Goal: Information Seeking & Learning: Find specific fact

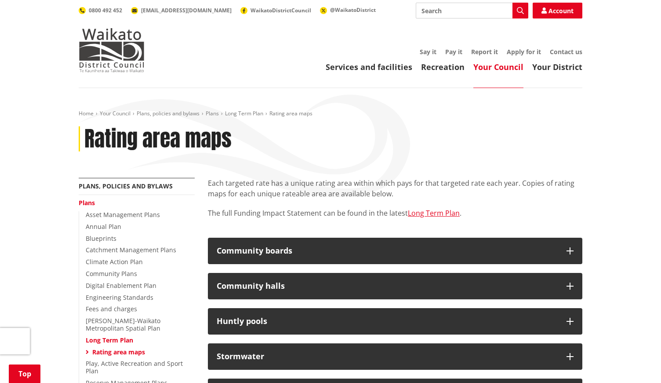
scroll to position [179, 0]
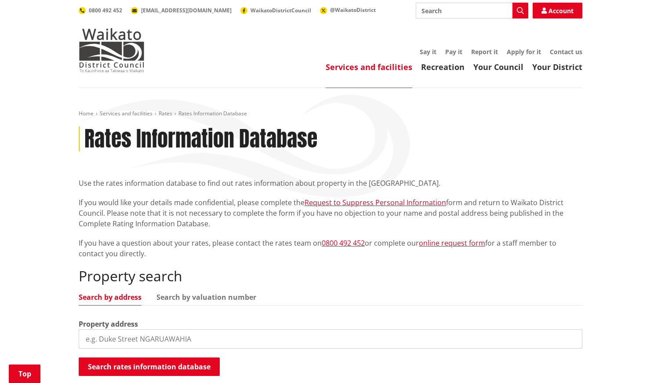
scroll to position [193, 0]
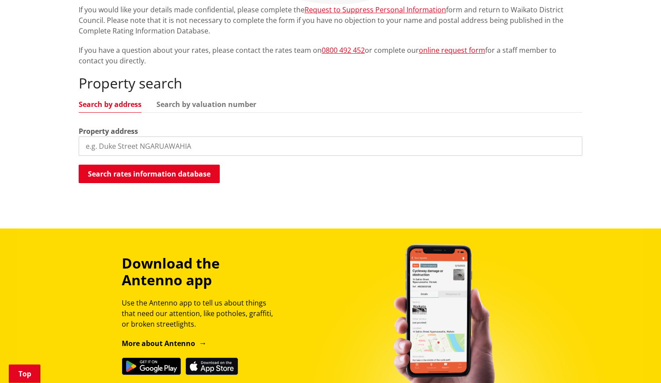
click at [134, 146] on input "search" at bounding box center [331, 145] width 504 height 19
type input "162 hoeka"
click at [95, 176] on button "Search rates information database" at bounding box center [149, 173] width 141 height 18
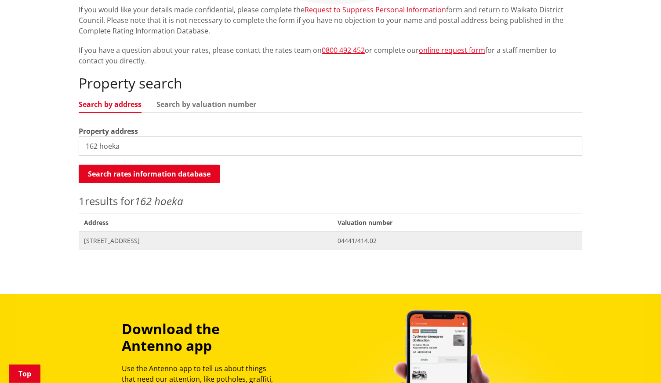
click at [164, 240] on span "162 Hoeka Road MATANGI" at bounding box center [205, 240] width 243 height 9
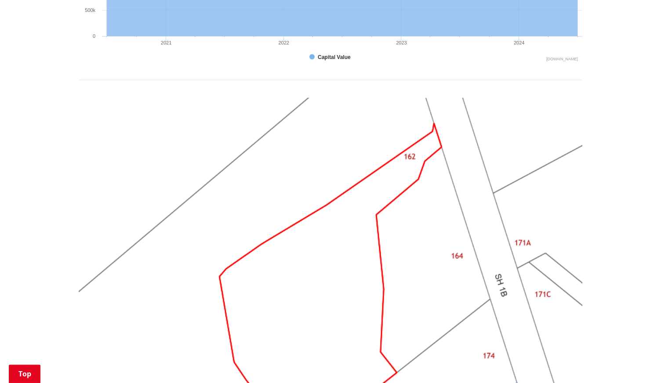
scroll to position [539, 0]
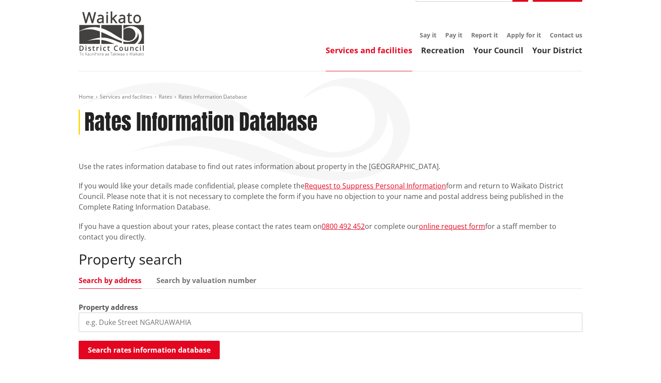
scroll to position [17, 0]
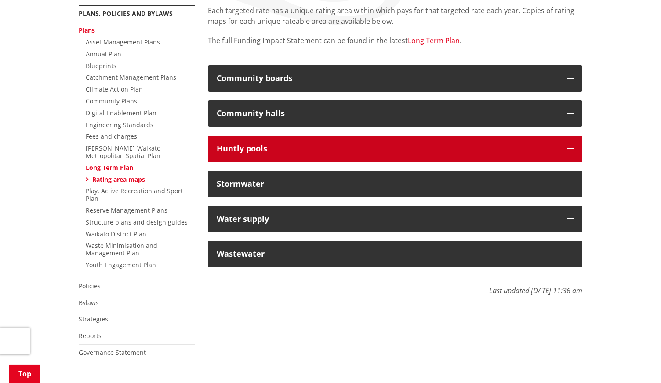
scroll to position [172, 0]
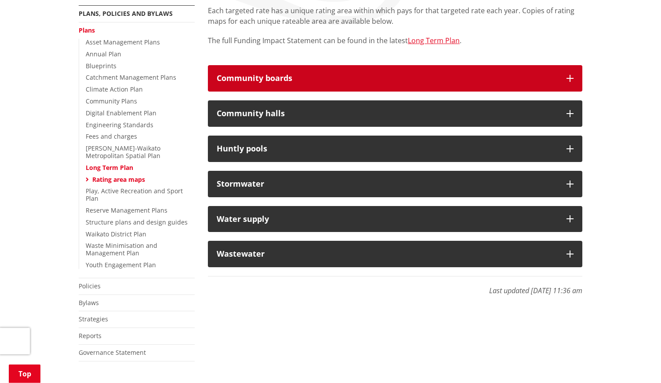
click at [358, 71] on button "Community boards" at bounding box center [395, 78] width 375 height 26
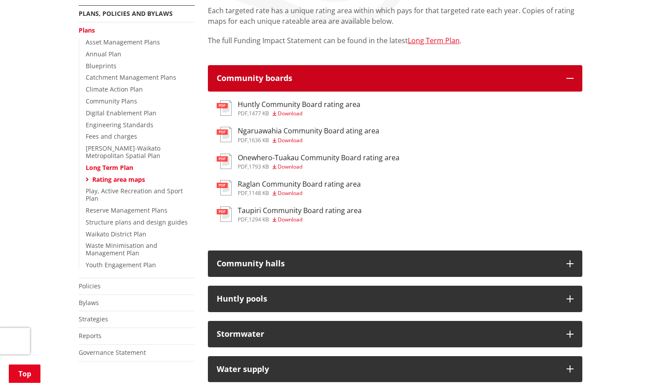
click at [378, 82] on h3 "Community boards" at bounding box center [387, 78] width 341 height 9
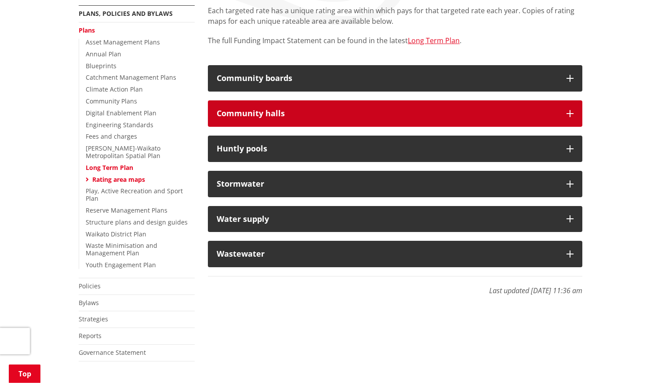
click at [372, 117] on h3 "Community halls" at bounding box center [387, 113] width 341 height 9
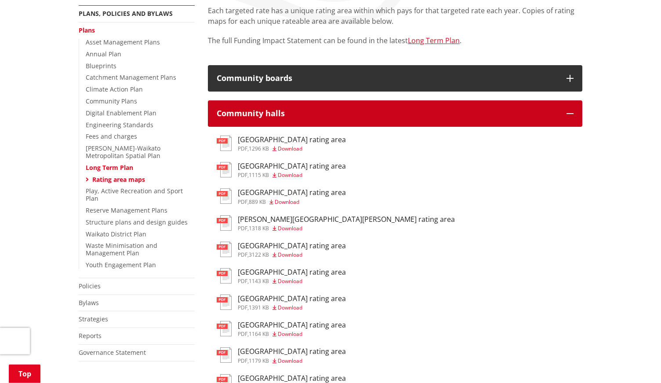
click at [372, 117] on h3 "Community halls" at bounding box center [387, 113] width 341 height 9
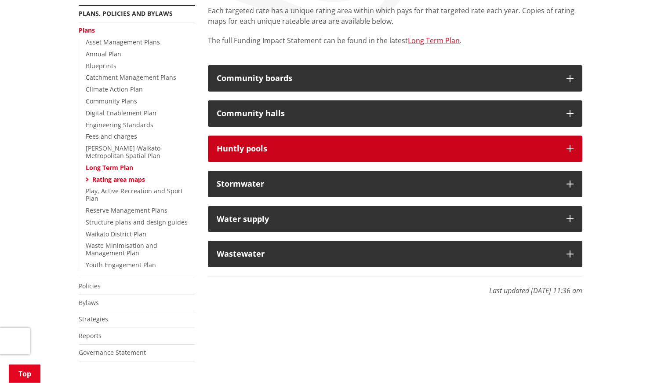
click at [363, 149] on h3 "Huntly pools" at bounding box center [387, 148] width 341 height 9
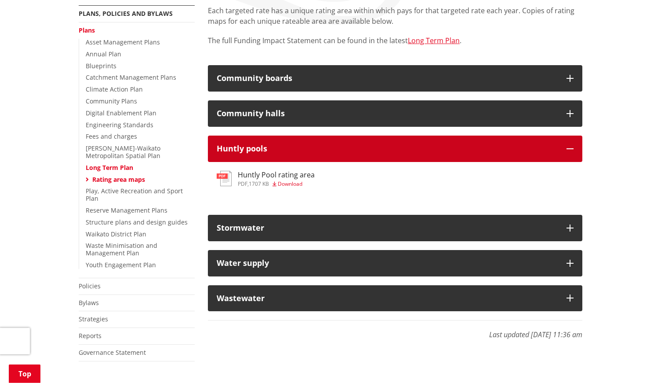
click at [363, 149] on h3 "Huntly pools" at bounding box center [387, 148] width 341 height 9
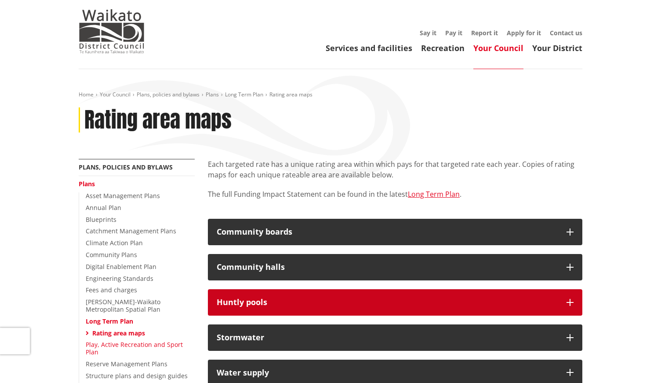
scroll to position [18, 0]
